Goal: Task Accomplishment & Management: Manage account settings

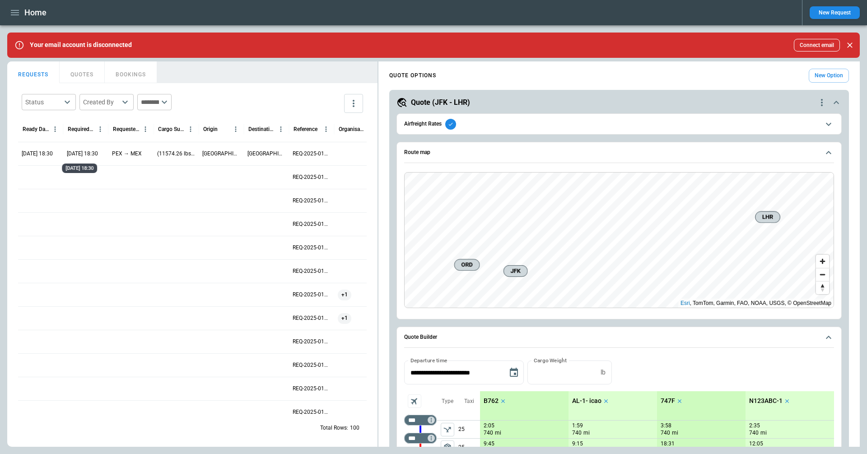
click at [78, 154] on p "05/05/2026 18:30" at bounding box center [82, 154] width 31 height 8
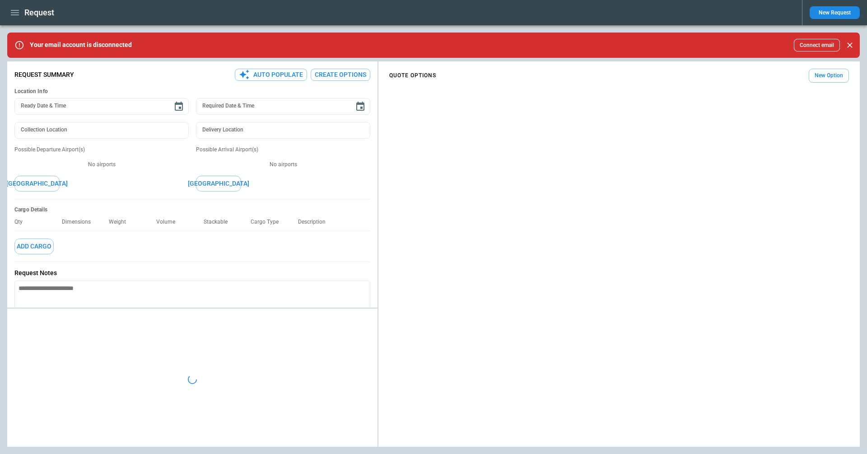
type textarea "*"
type input "**********"
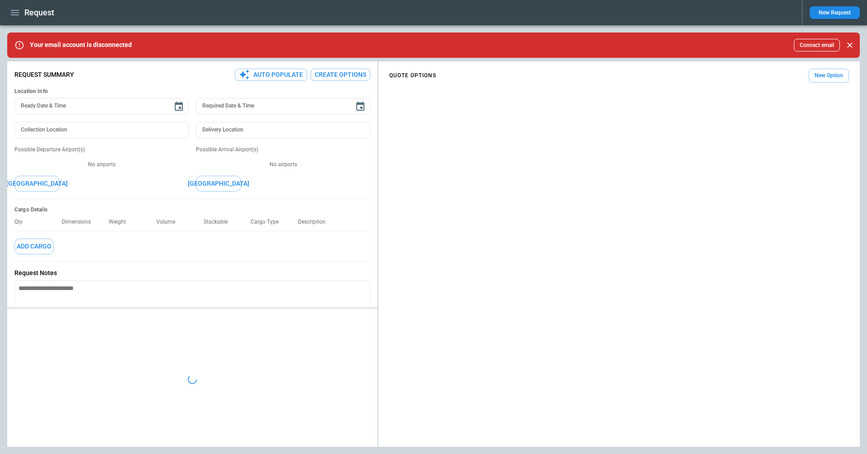
type textarea "****** *******"
type textarea "*"
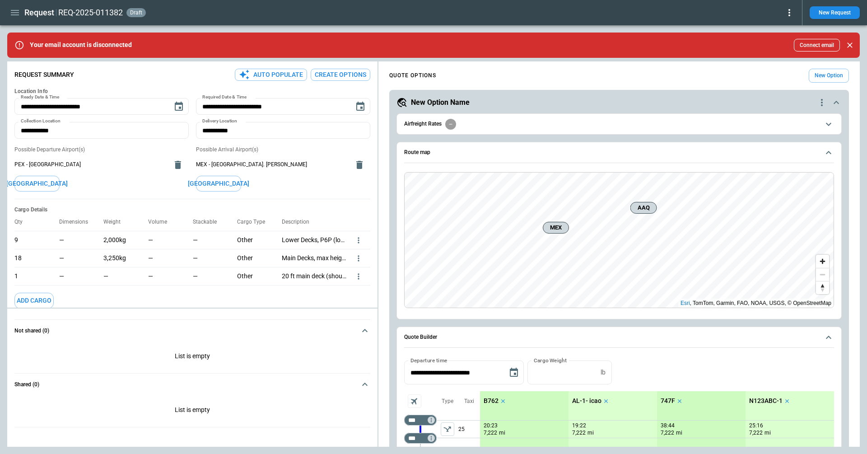
click at [791, 17] on icon at bounding box center [789, 12] width 11 height 11
click at [774, 32] on button "Confirm" at bounding box center [779, 28] width 30 height 13
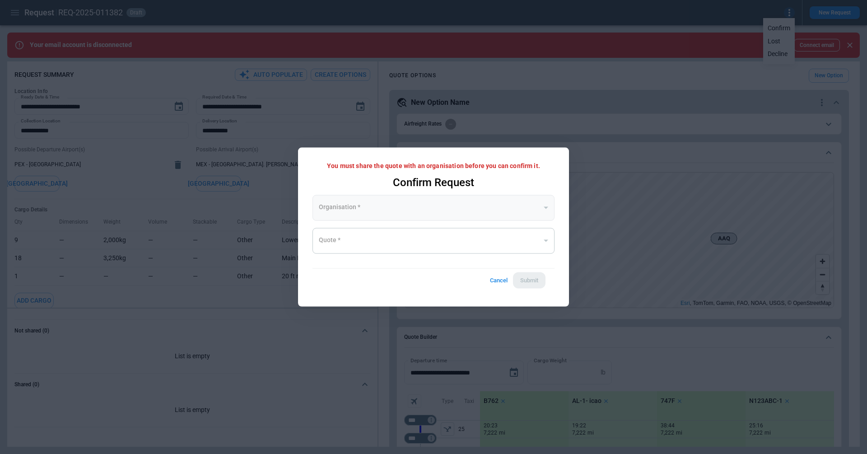
click at [480, 208] on div "​" at bounding box center [433, 208] width 242 height 26
click at [495, 280] on button "Cancel" at bounding box center [498, 280] width 29 height 17
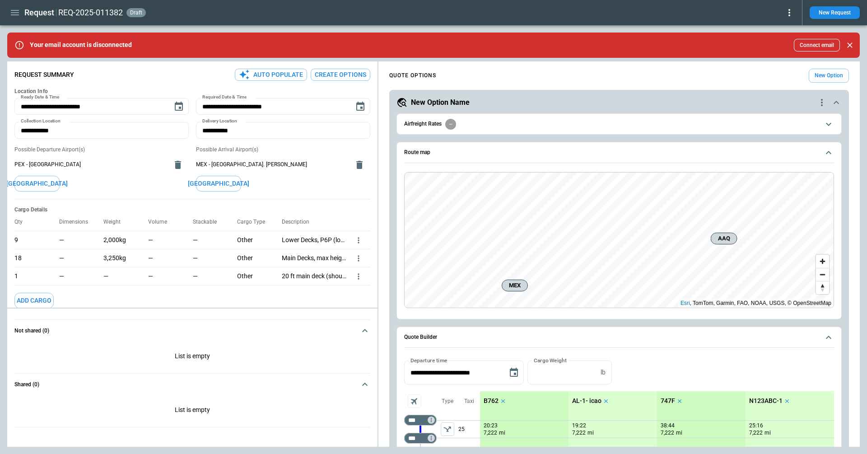
click at [788, 12] on icon at bounding box center [789, 12] width 11 height 11
click at [735, 26] on div at bounding box center [433, 227] width 867 height 454
